Goal: Find specific page/section: Find specific page/section

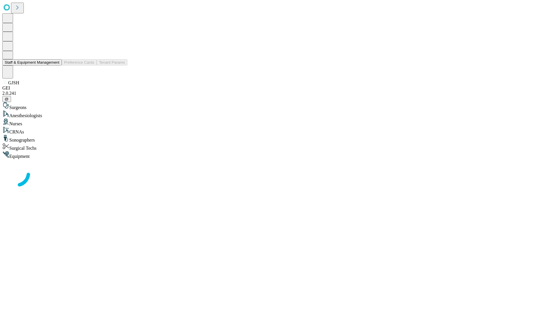
click at [55, 65] on button "Staff & Equipment Management" at bounding box center [32, 62] width 60 height 6
